Goal: Task Accomplishment & Management: Complete application form

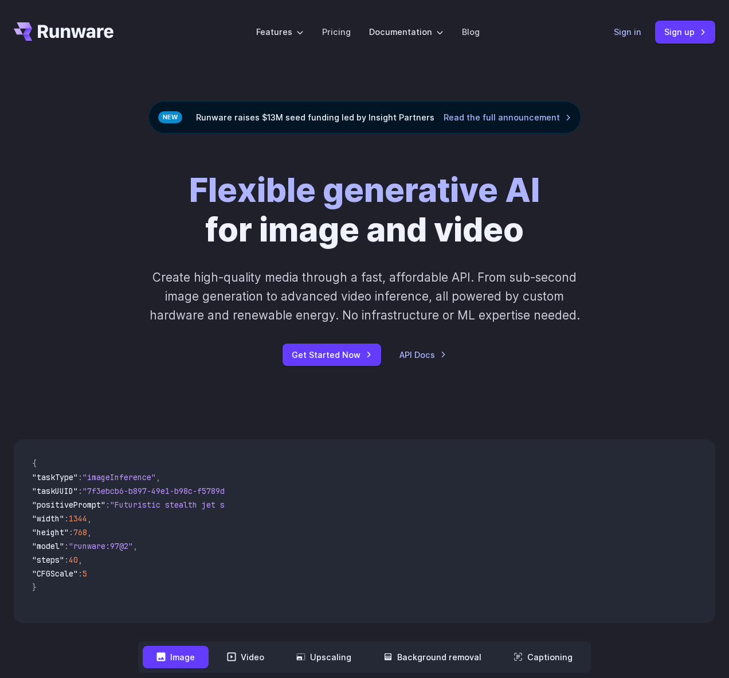
click at [623, 31] on link "Sign in" at bounding box center [628, 31] width 28 height 13
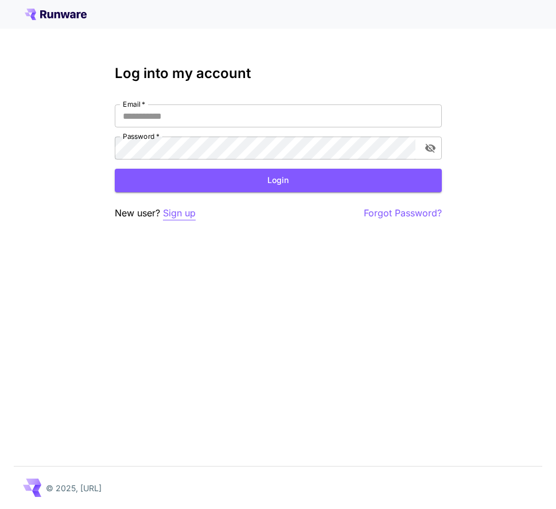
click at [177, 210] on p "Sign up" at bounding box center [179, 213] width 33 height 14
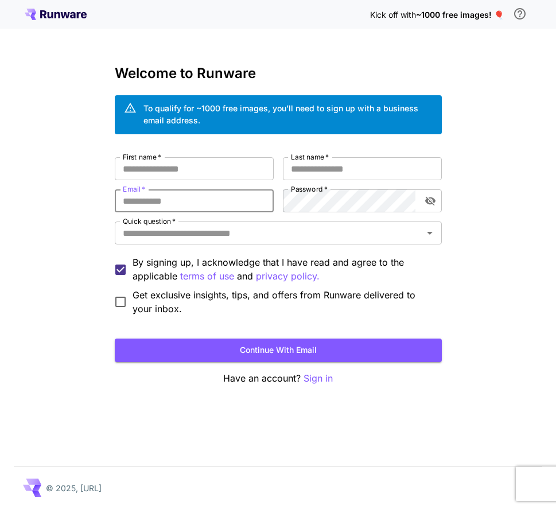
drag, startPoint x: 171, startPoint y: 195, endPoint x: 175, endPoint y: 184, distance: 11.6
click at [171, 195] on input "Email   *" at bounding box center [194, 200] width 159 height 23
paste input "**********"
type input "**********"
click at [205, 167] on input "First name   *" at bounding box center [194, 168] width 159 height 23
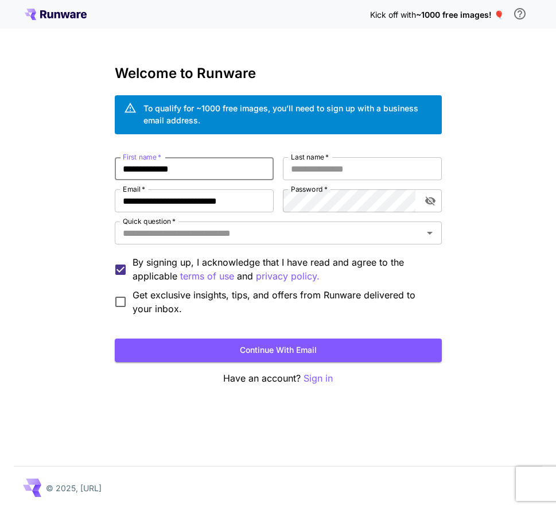
type input "**********"
click at [115, 338] on button "Continue with email" at bounding box center [278, 350] width 327 height 24
type input "**********"
click at [115, 338] on button "Continue with email" at bounding box center [278, 350] width 327 height 24
click at [179, 235] on input "Quick question   *" at bounding box center [268, 233] width 301 height 16
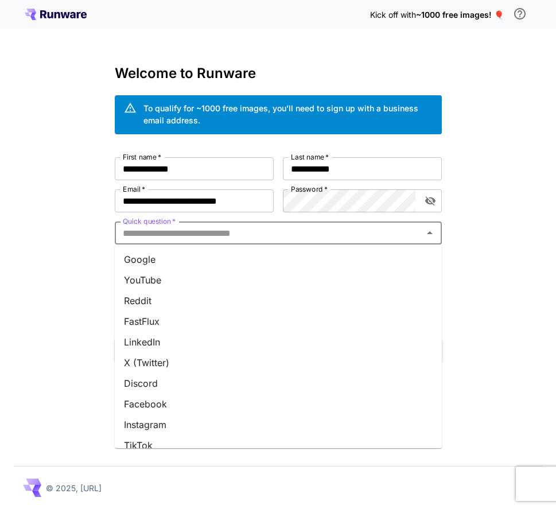
click at [193, 259] on li "Google" at bounding box center [278, 259] width 327 height 21
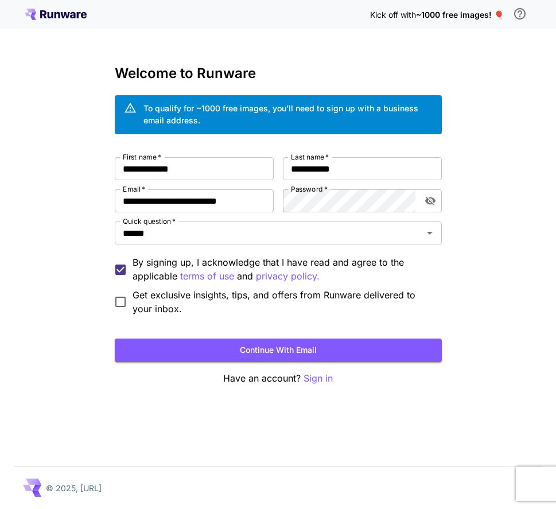
click at [297, 327] on form "**********" at bounding box center [278, 259] width 327 height 205
click at [276, 339] on button "Continue with email" at bounding box center [278, 350] width 327 height 24
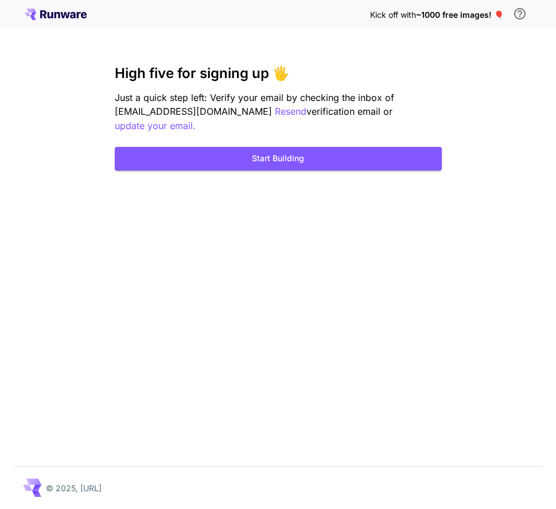
click at [272, 171] on div "Kick off with ~1000 free images! 🎈 High five for signing up 🖐️ Just a quick ste…" at bounding box center [278, 254] width 556 height 509
click at [280, 161] on button "Start Building" at bounding box center [278, 159] width 327 height 24
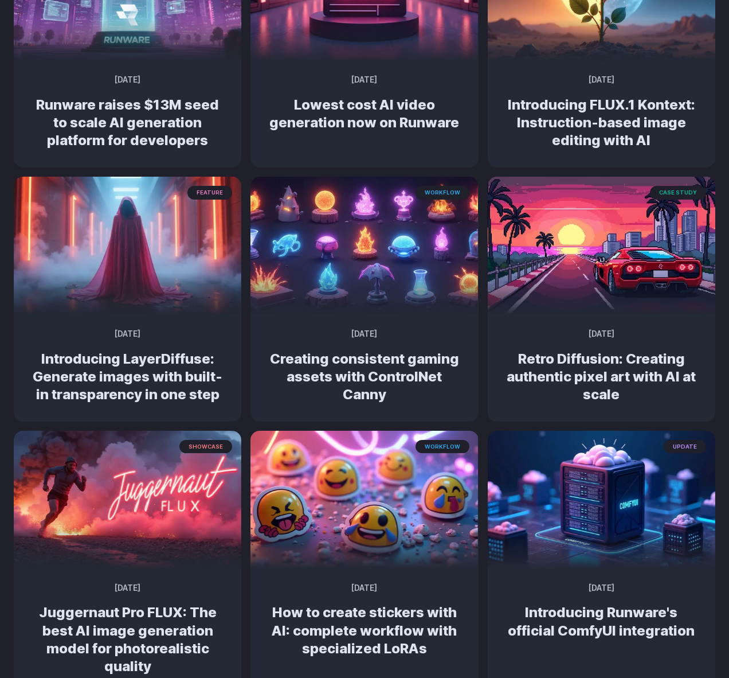
scroll to position [76, 0]
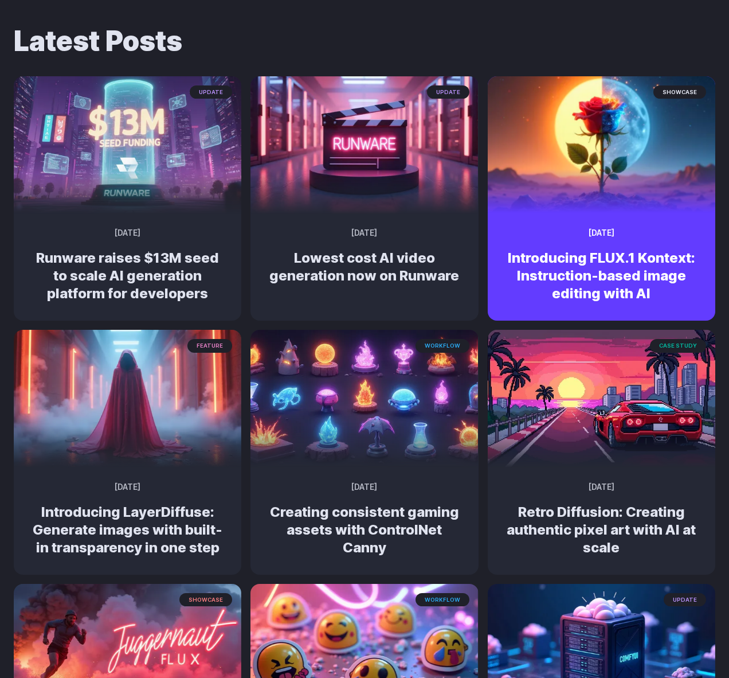
click at [530, 162] on img at bounding box center [601, 140] width 239 height 144
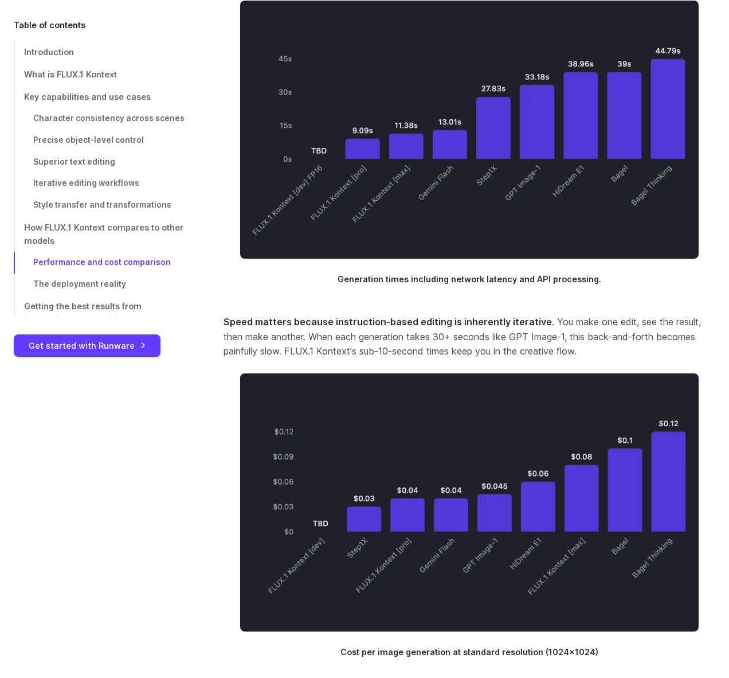
scroll to position [8791, 0]
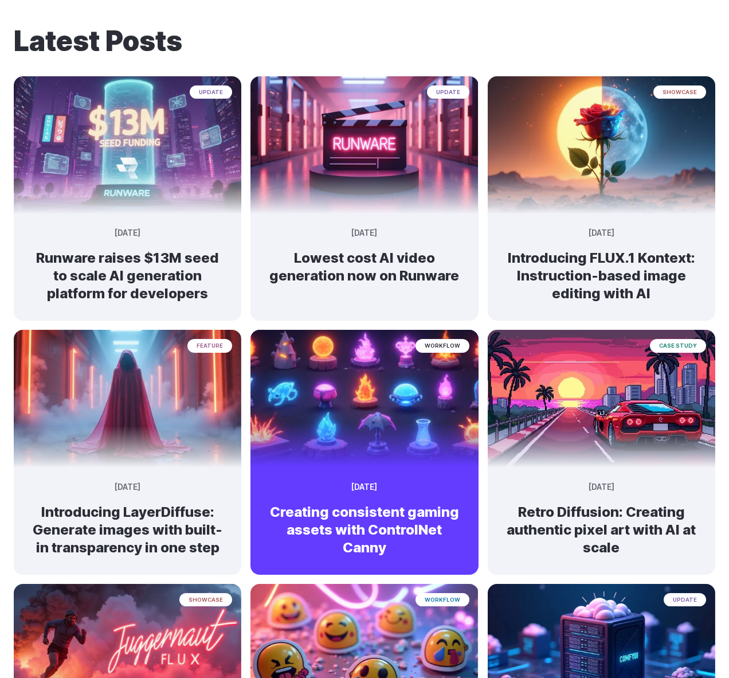
scroll to position [153, 0]
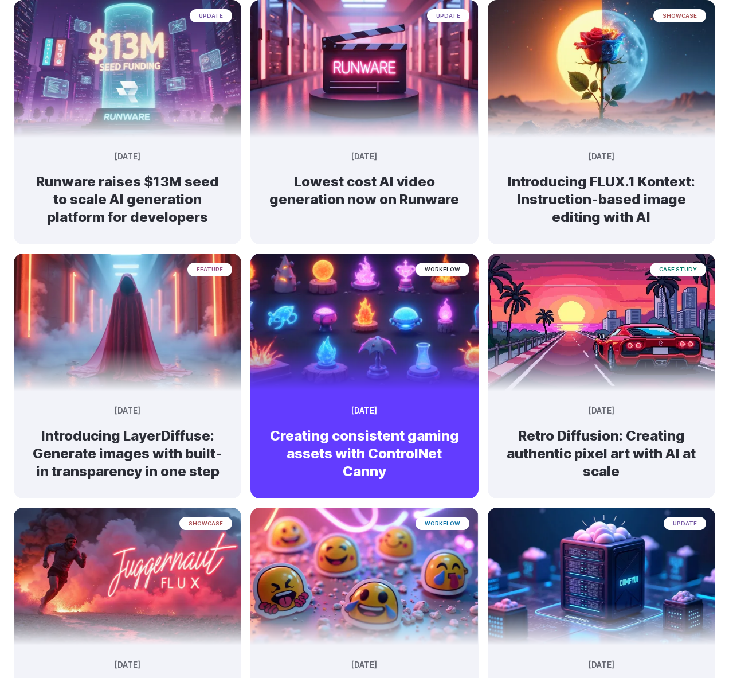
click at [367, 337] on img at bounding box center [364, 317] width 239 height 144
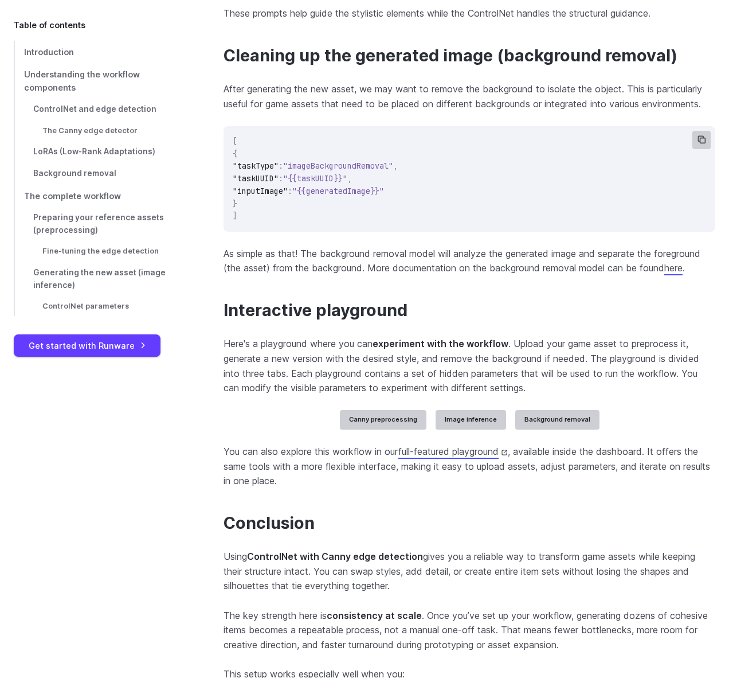
scroll to position [7033, 0]
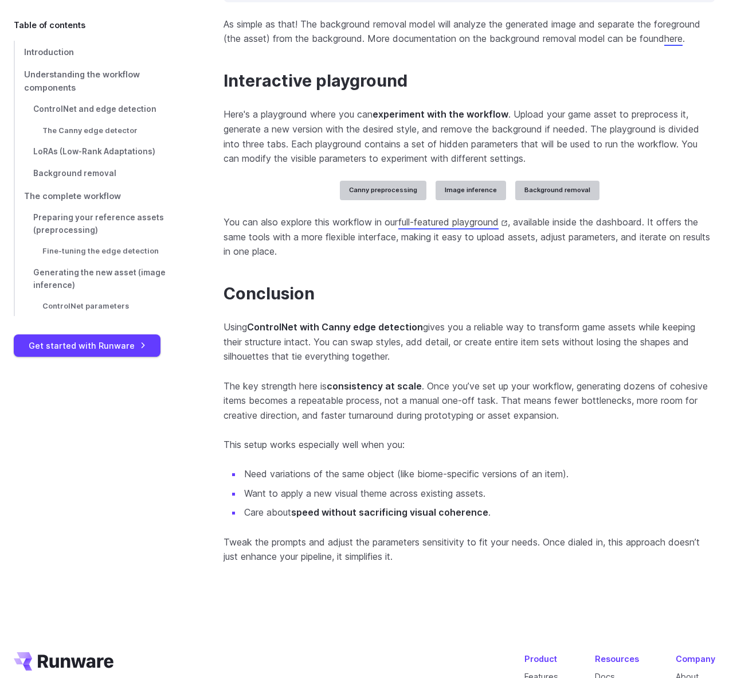
drag, startPoint x: 340, startPoint y: 271, endPoint x: 315, endPoint y: 262, distance: 26.3
click at [0, 0] on div "API key Get one!" at bounding box center [0, 0] width 0 height 0
click at [447, 197] on section "Interactive playground Here's a playground where you can experiment with the wo…" at bounding box center [470, 165] width 492 height 188
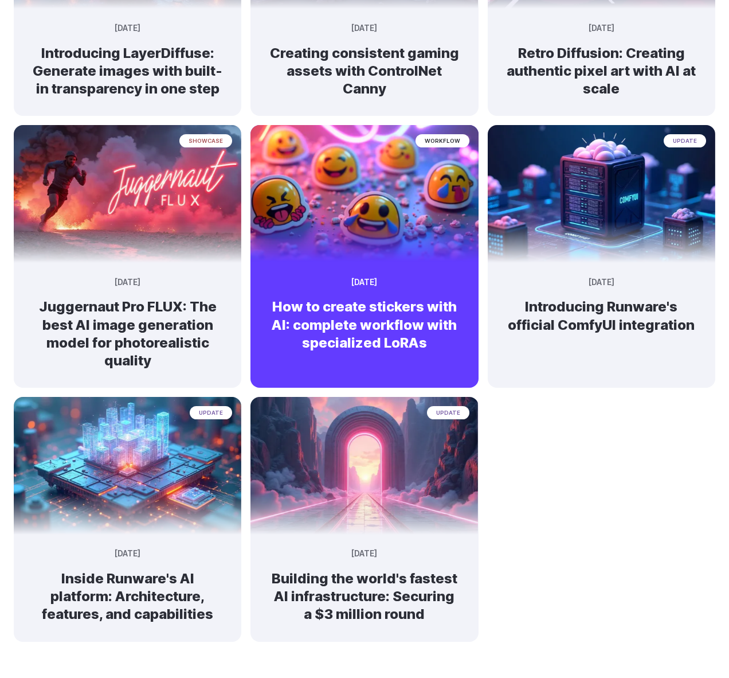
click at [276, 262] on picture at bounding box center [365, 258] width 228 height 11
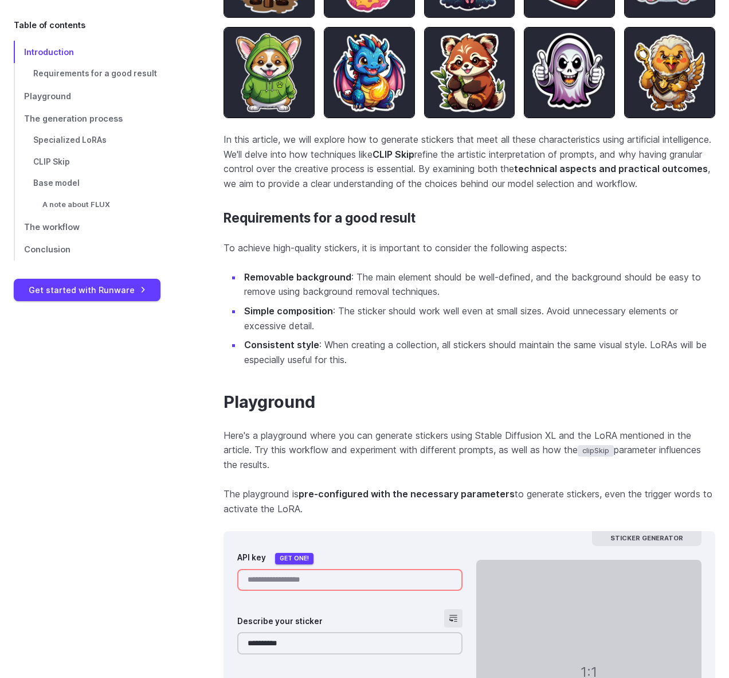
scroll to position [1147, 0]
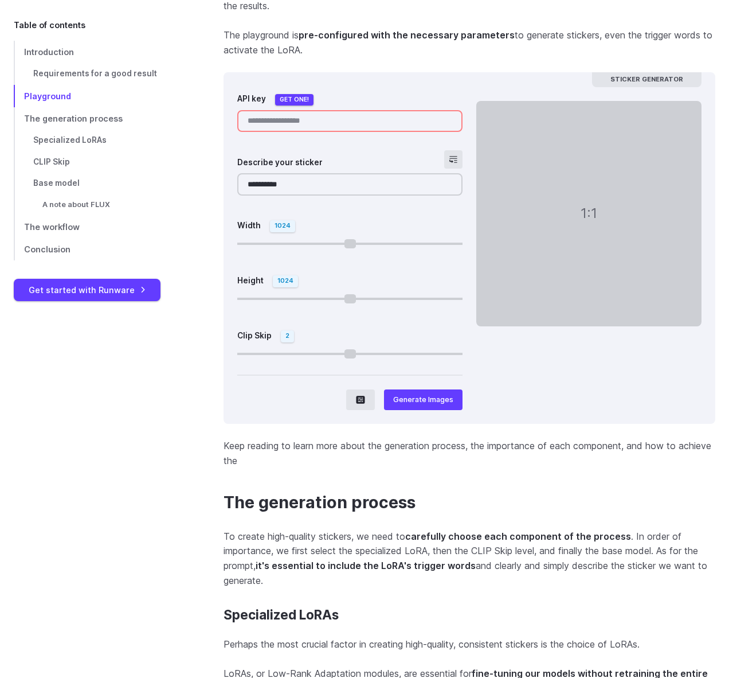
click at [344, 147] on div "**********" at bounding box center [349, 223] width 225 height 273
drag, startPoint x: 361, startPoint y: 140, endPoint x: 386, endPoint y: 131, distance: 27.6
click at [362, 132] on input "API key" at bounding box center [349, 121] width 225 height 22
drag, startPoint x: 386, startPoint y: 131, endPoint x: 350, endPoint y: 118, distance: 39.0
click at [383, 131] on input "API key" at bounding box center [349, 121] width 225 height 22
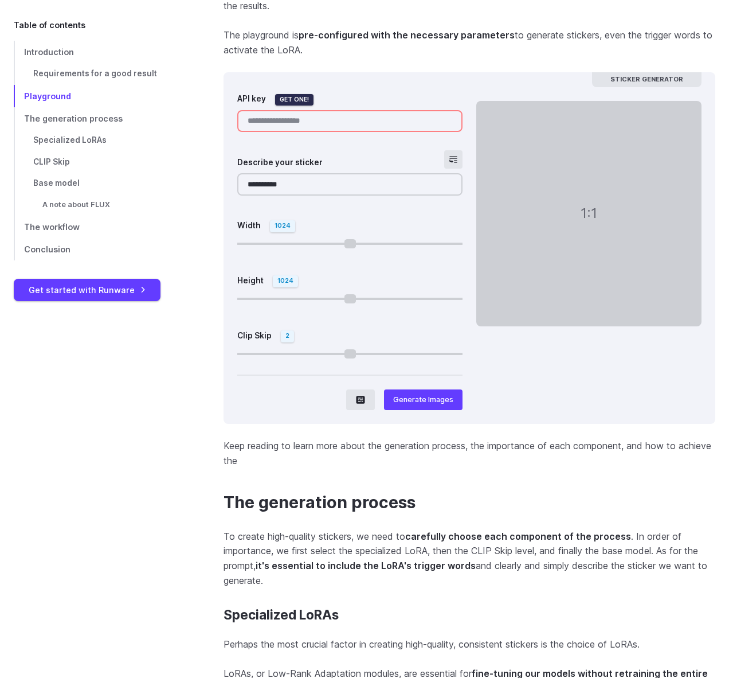
click at [304, 105] on link "Get one!" at bounding box center [294, 99] width 38 height 11
